Goal: Navigation & Orientation: Go to known website

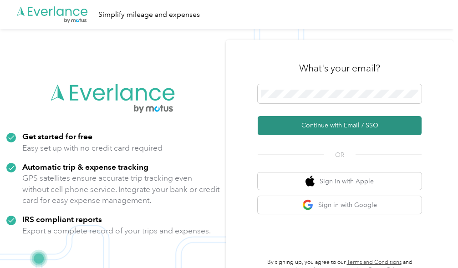
click at [341, 125] on button "Continue with Email / SSO" at bounding box center [340, 125] width 164 height 19
